Goal: Information Seeking & Learning: Learn about a topic

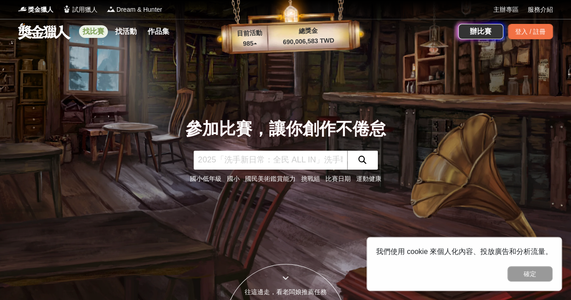
click at [91, 33] on link "找比賽" at bounding box center [93, 31] width 29 height 13
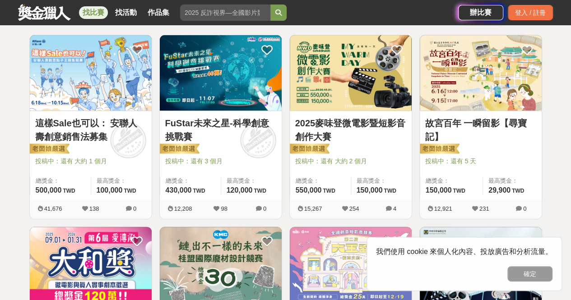
scroll to position [163, 0]
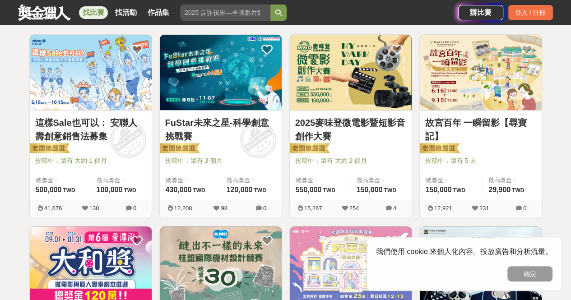
click at [447, 117] on link "故宮百年 一瞬留影【尋寶記】" at bounding box center [480, 129] width 111 height 27
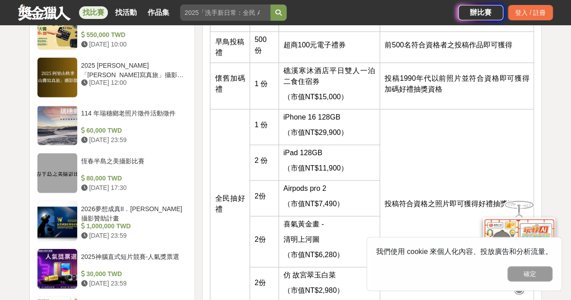
scroll to position [1004, 0]
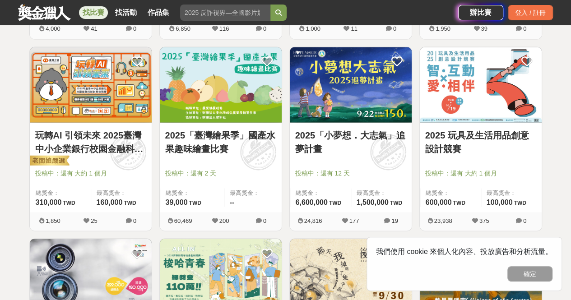
scroll to position [726, 0]
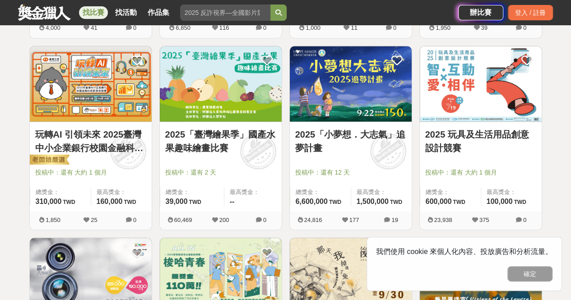
click at [229, 147] on link "2025「臺灣繪果季」國產水果趣味繪畫比賽" at bounding box center [220, 140] width 111 height 27
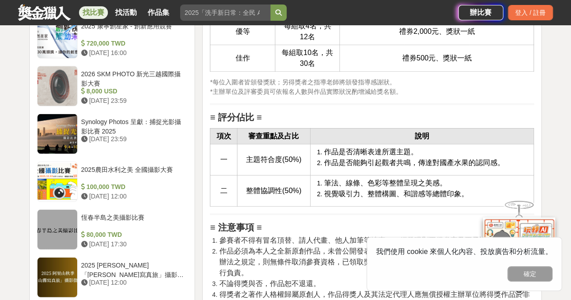
scroll to position [1193, 0]
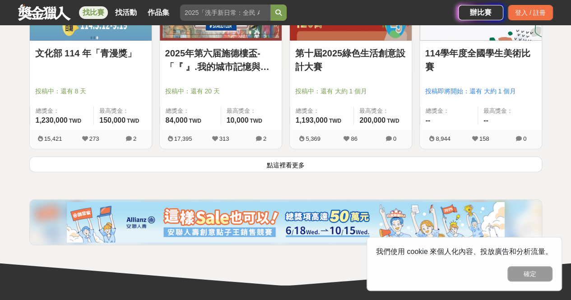
scroll to position [1190, 0]
click at [149, 162] on button "點這裡看更多" at bounding box center [285, 165] width 513 height 16
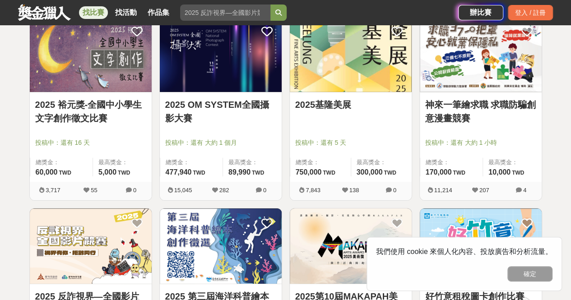
scroll to position [1332, 0]
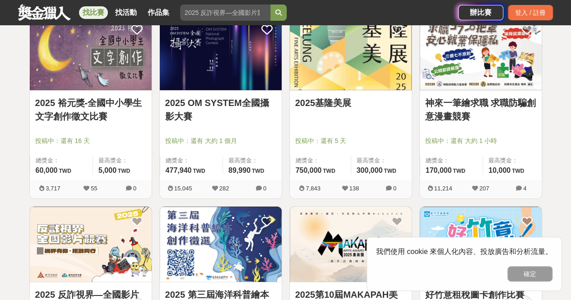
click at [60, 111] on link "2025 裕元獎-全國中小學生文字創作徵文比賽" at bounding box center [90, 109] width 111 height 27
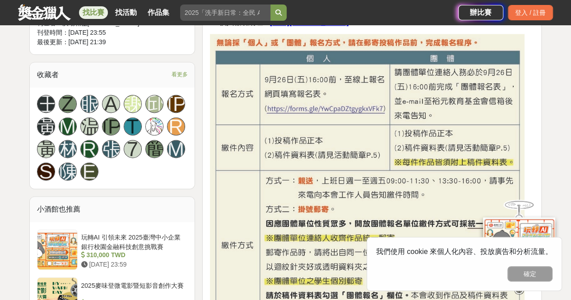
scroll to position [605, 0]
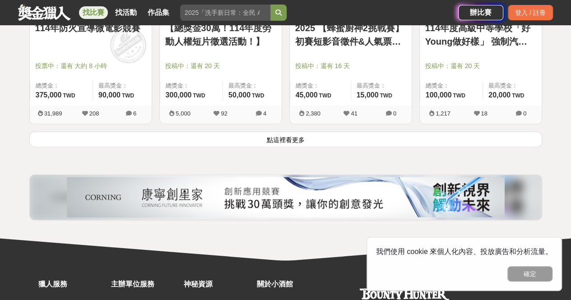
scroll to position [2365, 0]
click at [146, 137] on button "點這裡看更多" at bounding box center [285, 139] width 513 height 16
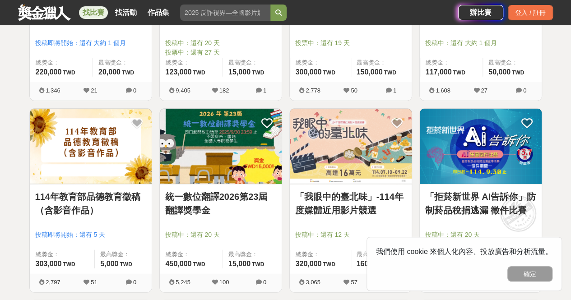
scroll to position [2771, 0]
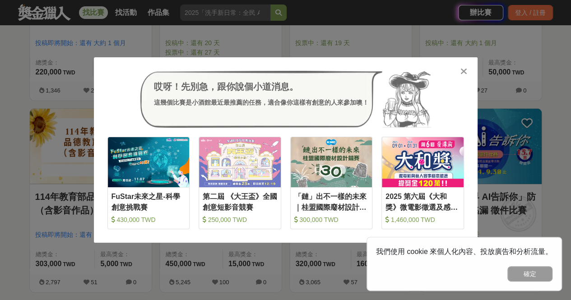
click at [461, 71] on icon at bounding box center [463, 71] width 7 height 9
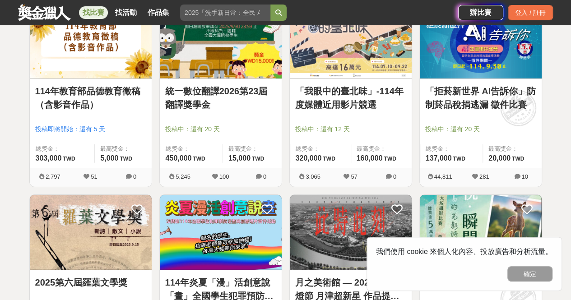
scroll to position [2947, 0]
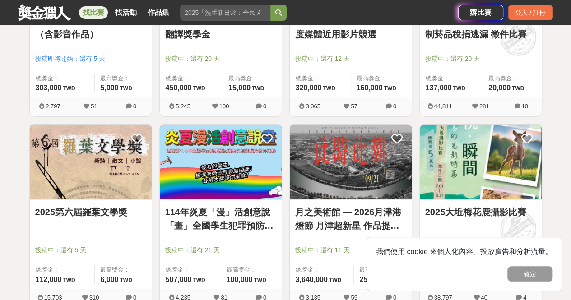
drag, startPoint x: 98, startPoint y: 211, endPoint x: 6, endPoint y: 226, distance: 92.9
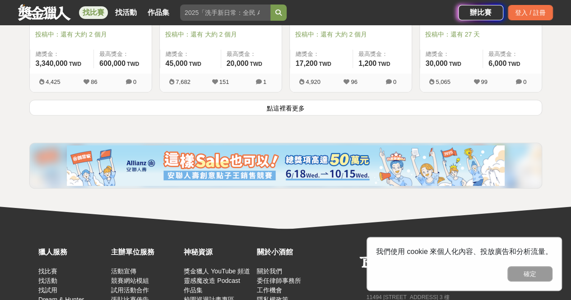
scroll to position [3549, 0]
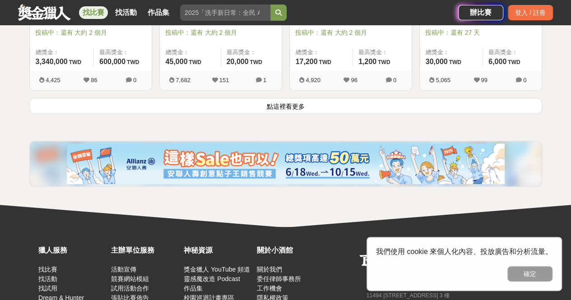
click at [145, 100] on button "點這裡看更多" at bounding box center [285, 106] width 513 height 16
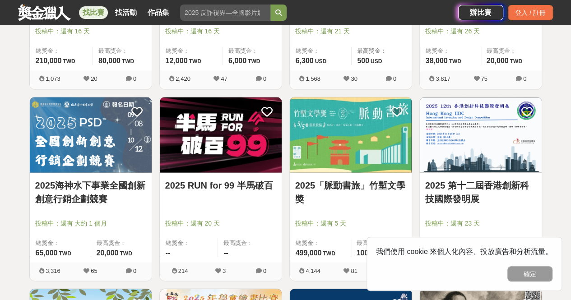
scroll to position [4157, 0]
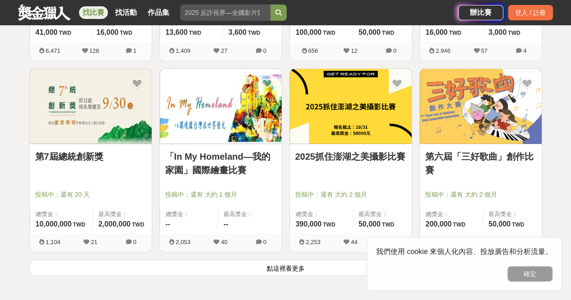
scroll to position [4537, 0]
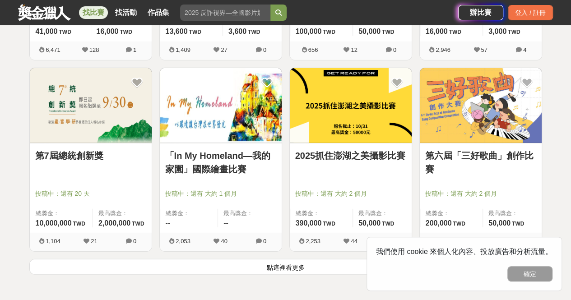
click at [333, 259] on button "點這裡看更多" at bounding box center [285, 267] width 513 height 16
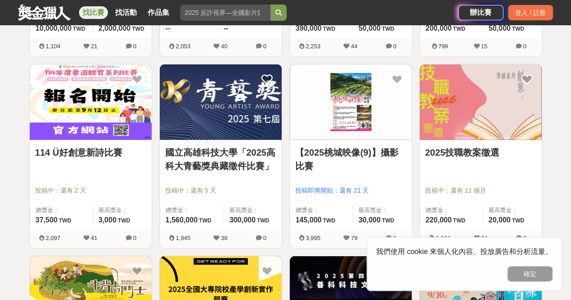
scroll to position [4732, 0]
click at [536, 272] on button "確定" at bounding box center [529, 273] width 45 height 15
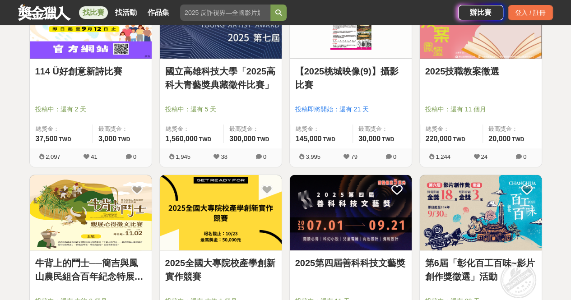
scroll to position [4821, 0]
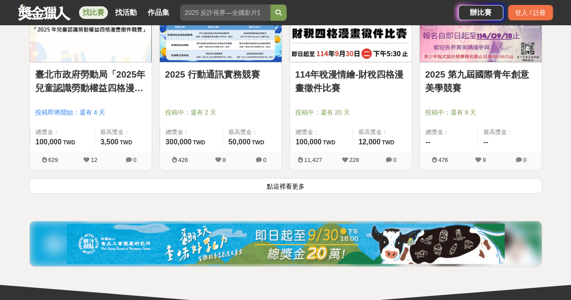
scroll to position [5769, 0]
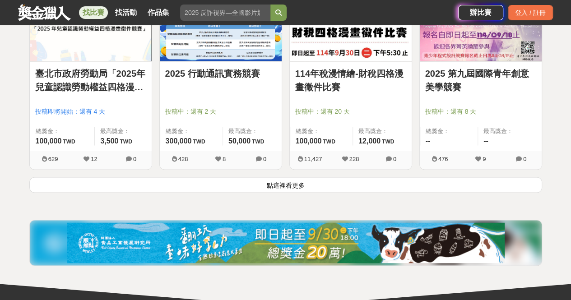
click at [374, 177] on button "點這裡看更多" at bounding box center [285, 185] width 513 height 16
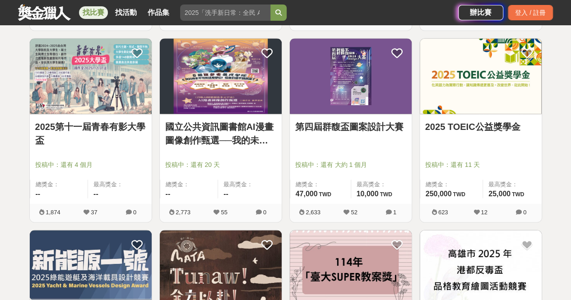
scroll to position [5908, 0]
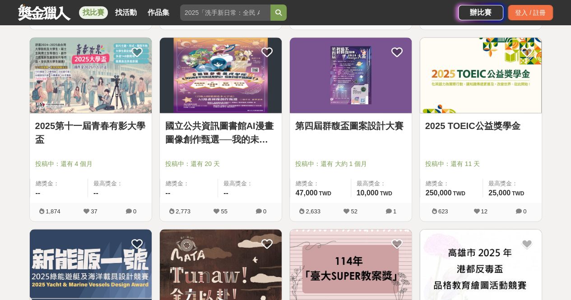
click at [472, 119] on link "2025 TOEIC公益獎學金" at bounding box center [480, 126] width 111 height 14
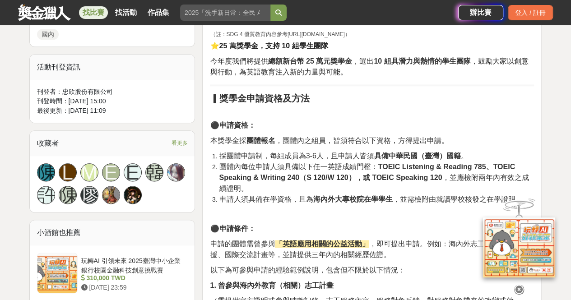
scroll to position [468, 0]
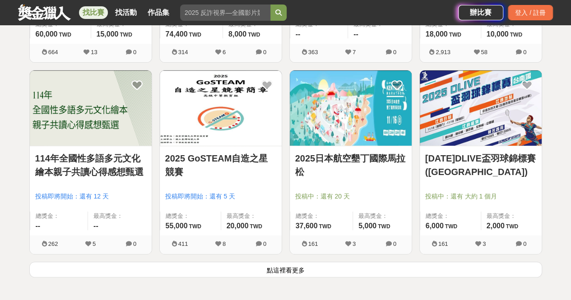
scroll to position [6837, 0]
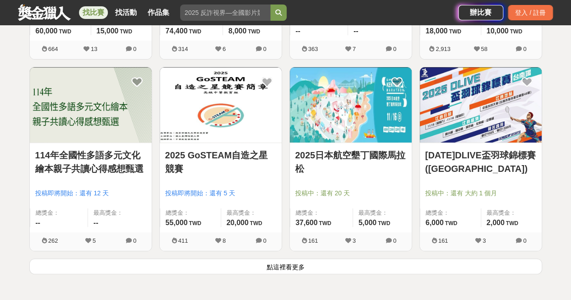
click at [184, 259] on button "點這裡看更多" at bounding box center [285, 267] width 513 height 16
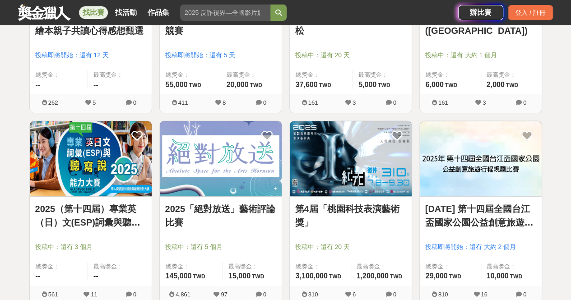
scroll to position [6991, 0]
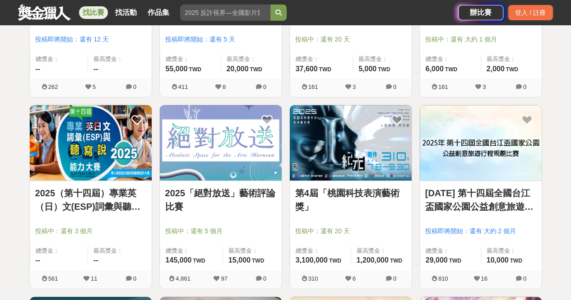
click at [191, 190] on link "2025「絕對放送」藝術評論比賽" at bounding box center [220, 199] width 111 height 27
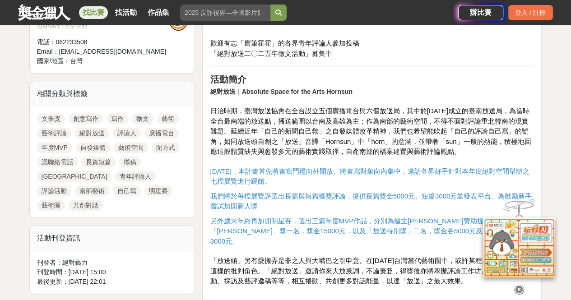
scroll to position [358, 0]
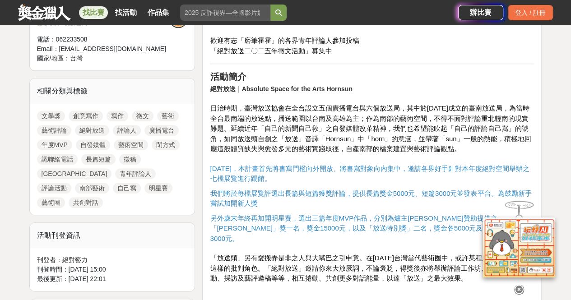
click at [520, 298] on p at bounding box center [372, 302] width 324 height 9
click at [517, 285] on icon at bounding box center [519, 290] width 10 height 10
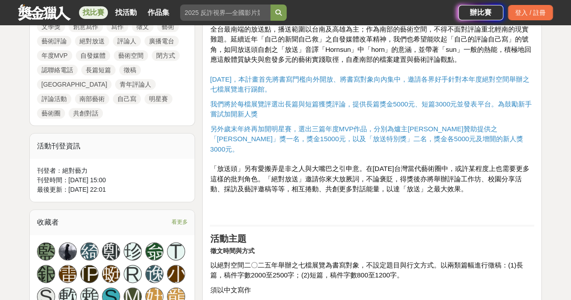
scroll to position [448, 0]
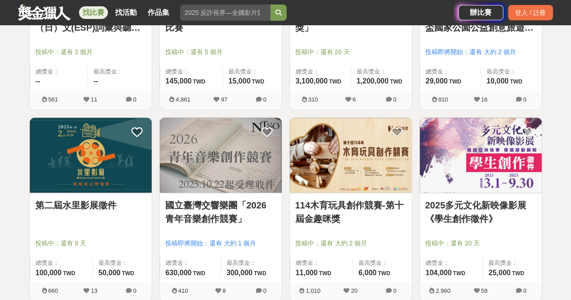
scroll to position [7184, 0]
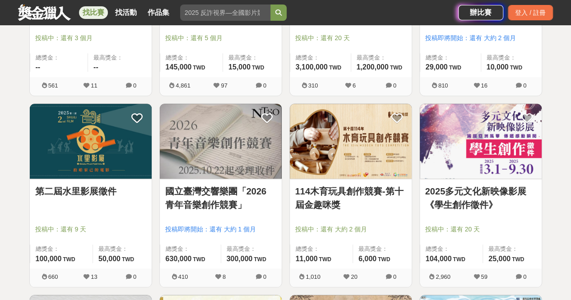
click at [169, 148] on img at bounding box center [221, 141] width 122 height 75
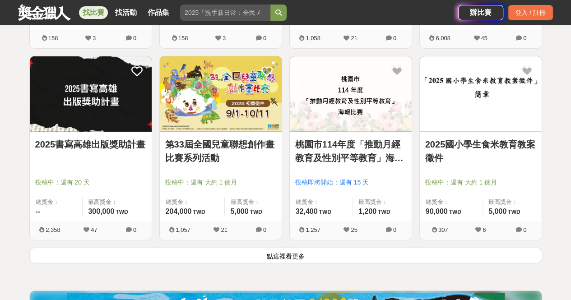
scroll to position [7987, 0]
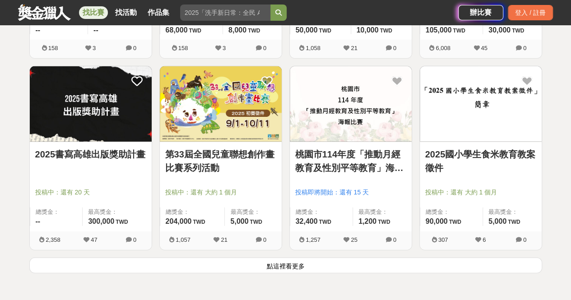
click at [283, 258] on button "點這裡看更多" at bounding box center [285, 266] width 513 height 16
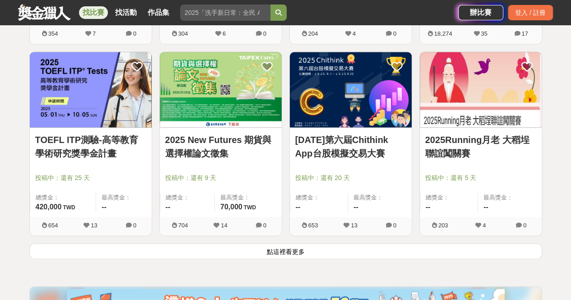
scroll to position [9162, 0]
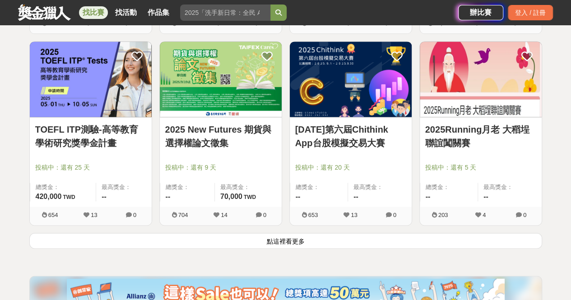
click at [234, 233] on button "點這裡看更多" at bounding box center [285, 241] width 513 height 16
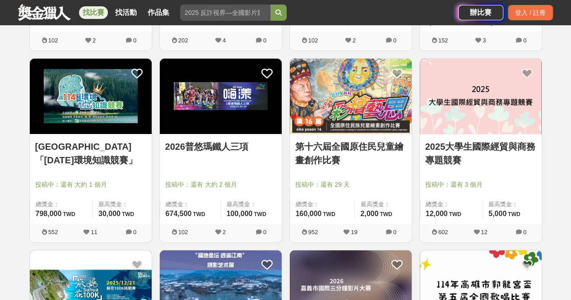
scroll to position [10267, 0]
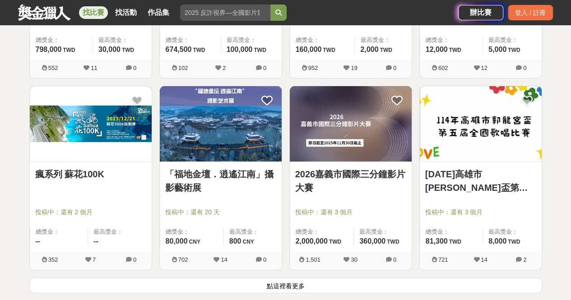
click at [254, 278] on button "點這裡看更多" at bounding box center [285, 286] width 513 height 16
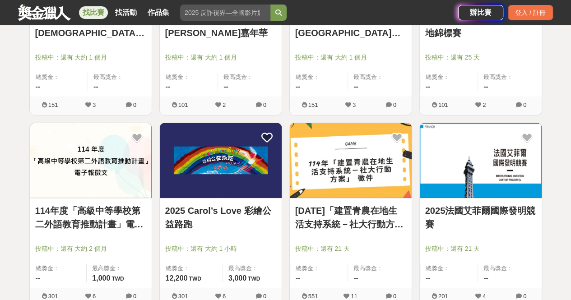
scroll to position [11486, 0]
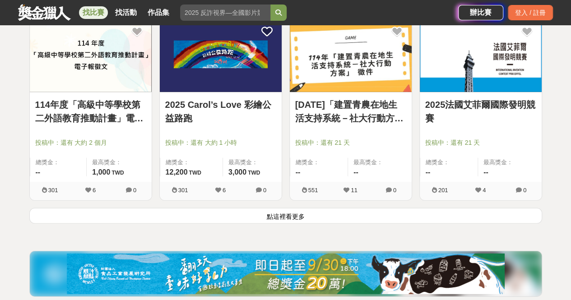
click at [371, 208] on button "點這裡看更多" at bounding box center [285, 216] width 513 height 16
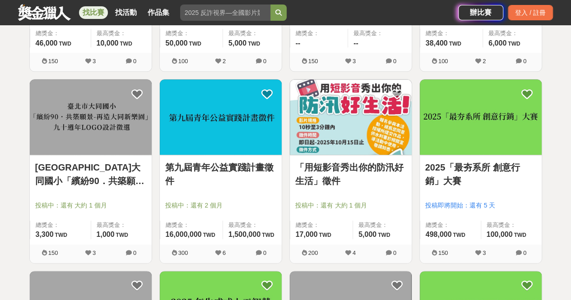
scroll to position [12383, 0]
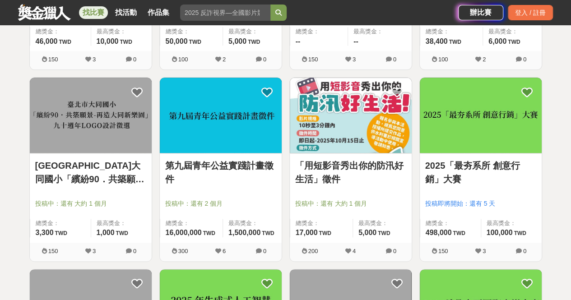
click at [453, 159] on link "2025「最夯系所 創意行銷」大賽" at bounding box center [480, 172] width 111 height 27
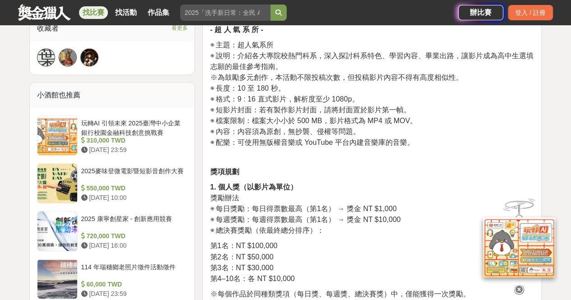
scroll to position [598, 0]
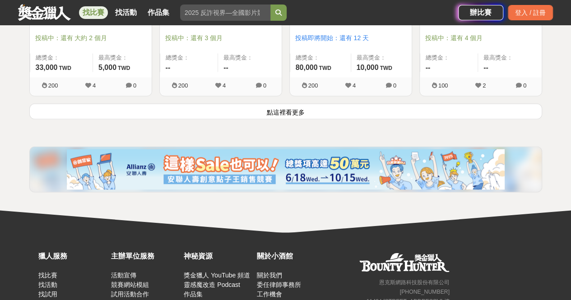
scroll to position [12741, 0]
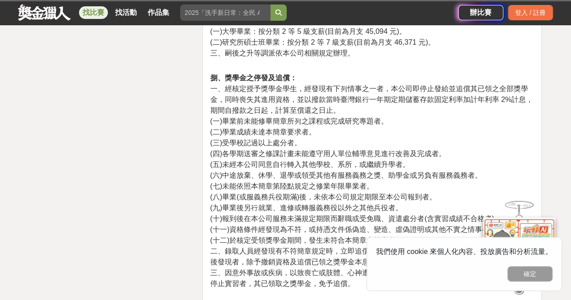
scroll to position [2708, 0]
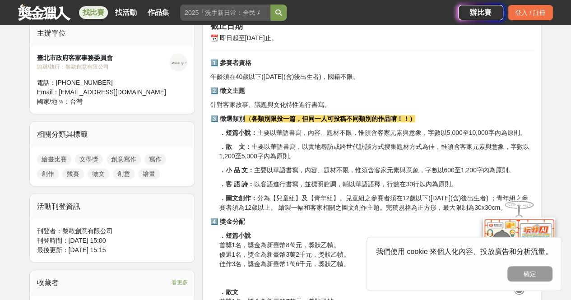
scroll to position [314, 0]
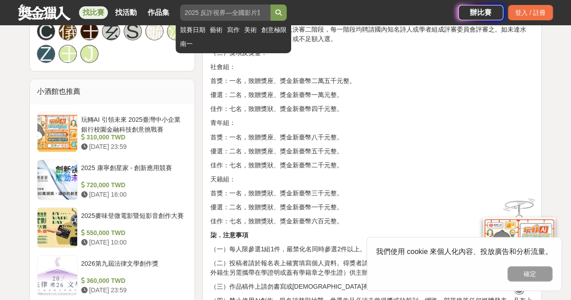
scroll to position [729, 0]
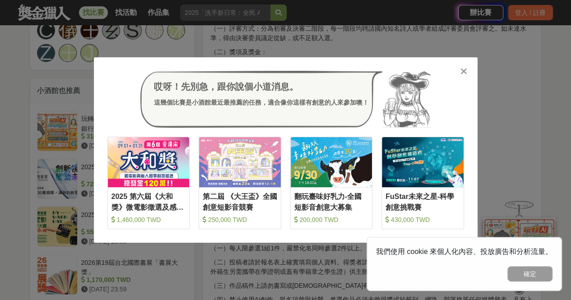
click at [463, 73] on icon at bounding box center [463, 71] width 7 height 9
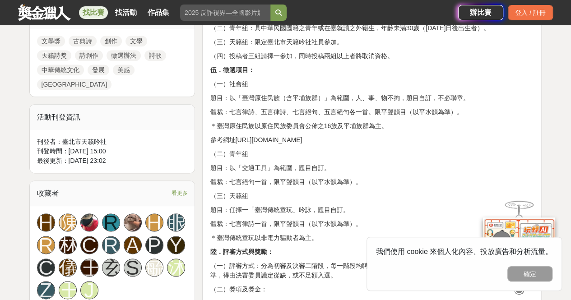
scroll to position [490, 0]
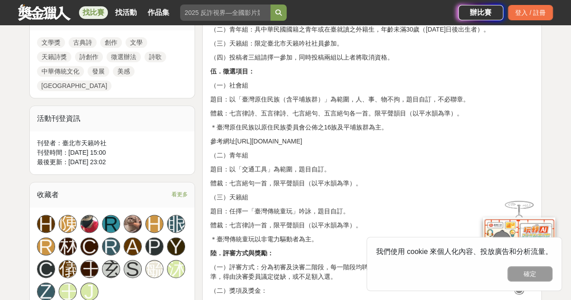
click at [322, 118] on p "體裁：七言律詩、五言律詩、七言絕句、五言絕句各一首。限平聲韻目（以平水韻為準）。" at bounding box center [372, 113] width 324 height 9
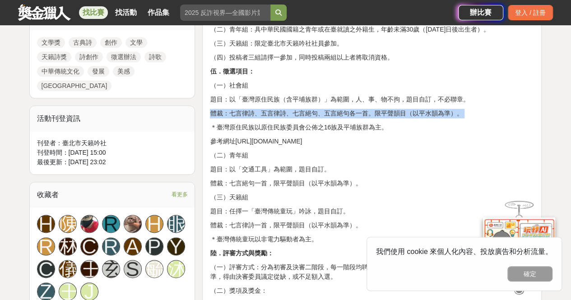
click at [322, 118] on p "體裁：七言律詩、五言律詩、七言絕句、五言絕句各一首。限平聲韻目（以平水韻為準）。" at bounding box center [372, 113] width 324 height 9
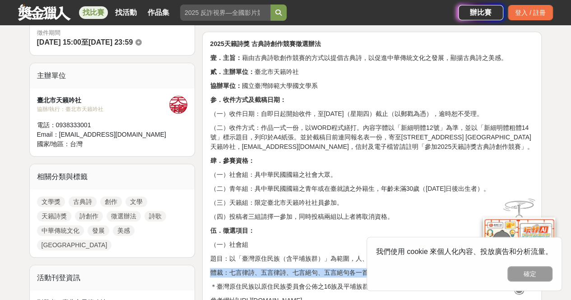
scroll to position [330, 0]
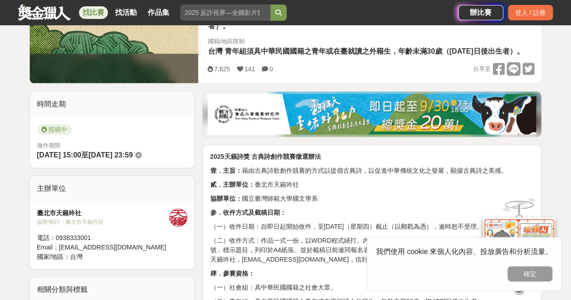
scroll to position [217, 0]
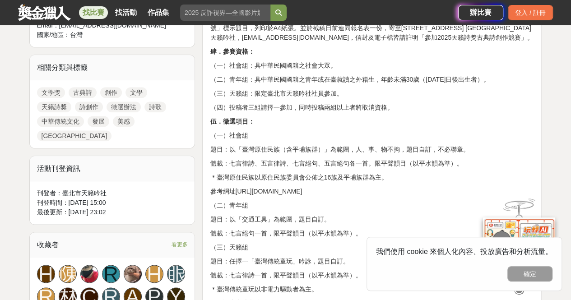
scroll to position [444, 0]
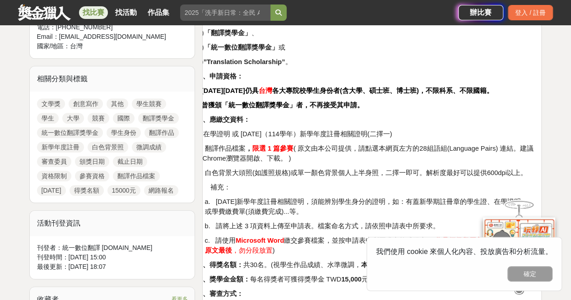
scroll to position [370, 0]
click at [289, 149] on strong "限選 1 篇參賽" at bounding box center [272, 148] width 41 height 7
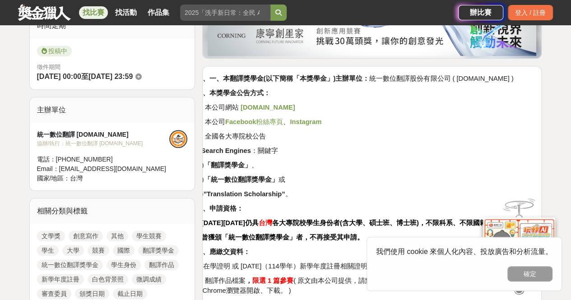
scroll to position [235, 0]
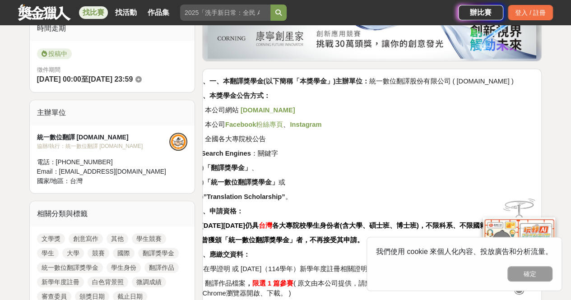
click at [281, 197] on strong "”Translation Scholarship”" at bounding box center [245, 196] width 82 height 7
drag, startPoint x: 312, startPoint y: 200, endPoint x: 305, endPoint y: 227, distance: 27.6
click at [305, 227] on strong "各大專院校學生身份者(含大學、碩士班、博士班)，不限科系、不限國籍。" at bounding box center [382, 225] width 221 height 7
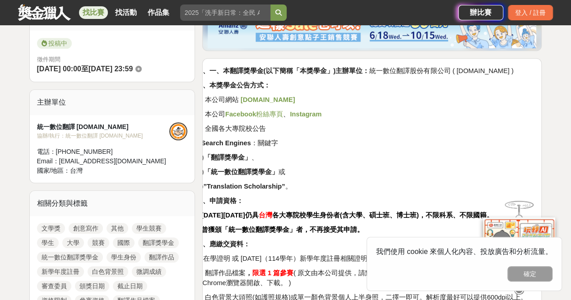
scroll to position [245, 0]
click at [249, 160] on strong "「翻譯獎學金」" at bounding box center [227, 157] width 47 height 7
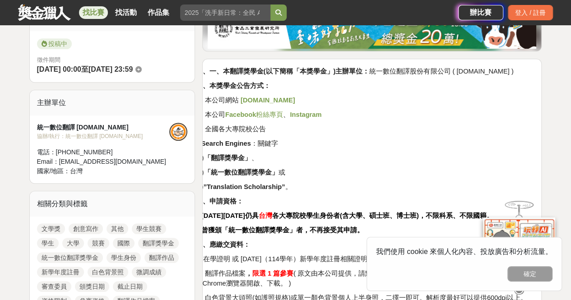
click at [266, 173] on strong "「統一數位翻譯獎學金」" at bounding box center [241, 172] width 74 height 7
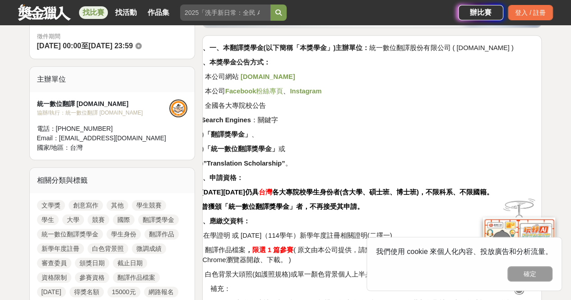
scroll to position [346, 0]
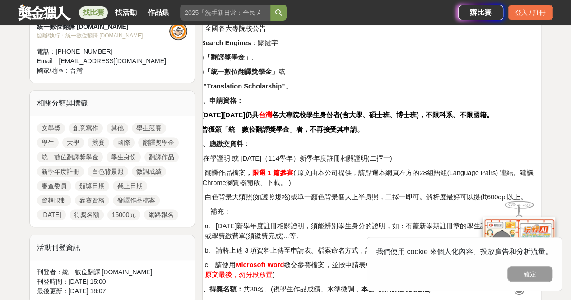
click at [349, 102] on p "三、申請資格：" at bounding box center [364, 101] width 338 height 10
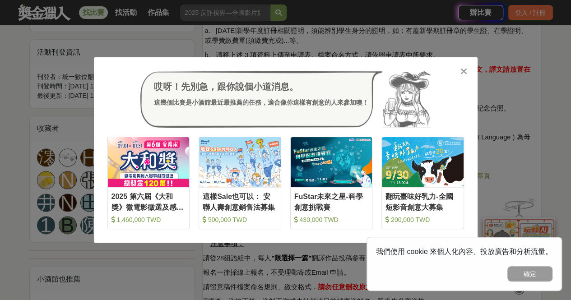
scroll to position [554, 0]
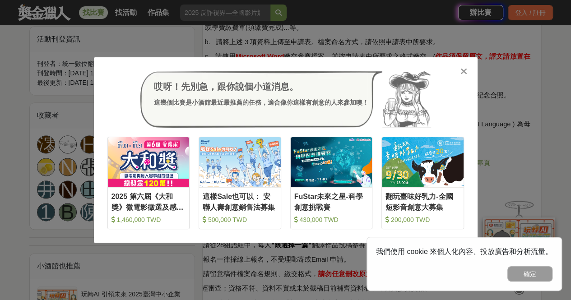
click at [460, 72] on icon at bounding box center [463, 71] width 7 height 9
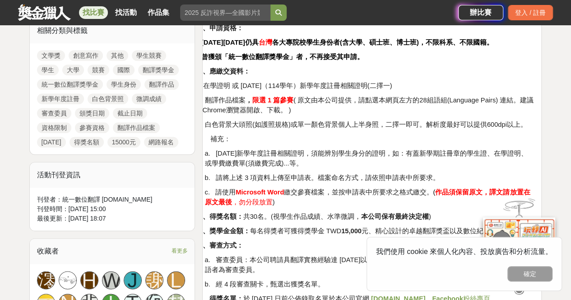
scroll to position [419, 0]
click at [280, 137] on p "補充：" at bounding box center [372, 139] width 324 height 10
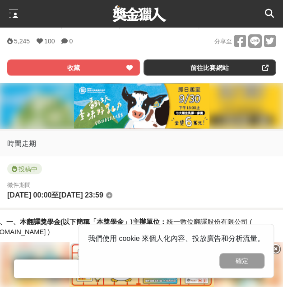
scroll to position [311, 0]
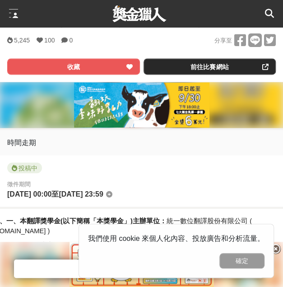
click at [168, 64] on link "前往比賽網站" at bounding box center [209, 66] width 133 height 16
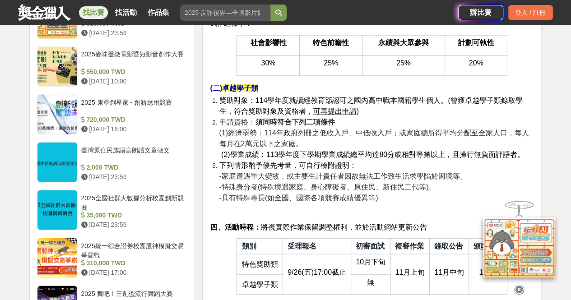
scroll to position [782, 0]
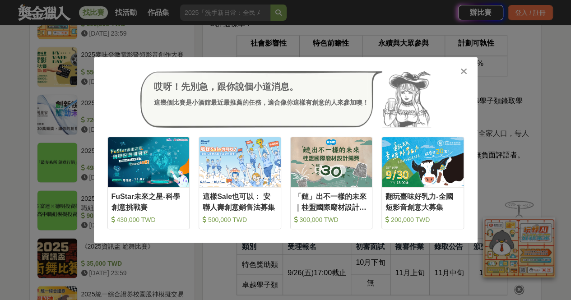
click at [462, 68] on icon at bounding box center [463, 71] width 7 height 9
